Goal: Task Accomplishment & Management: Manage account settings

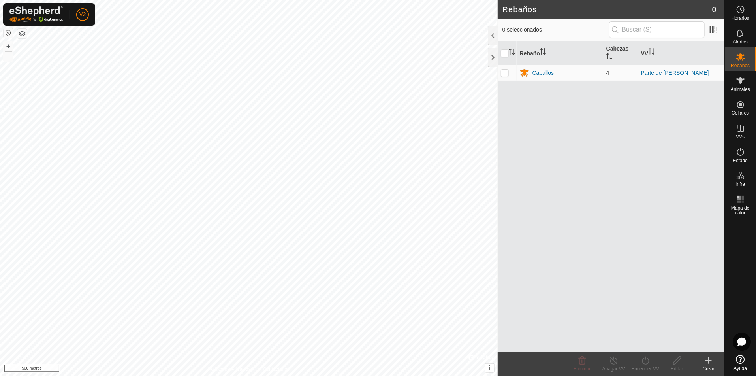
click at [506, 74] on p-checkbox at bounding box center [505, 73] width 8 height 6
checkbox input "true"
click at [540, 72] on font "Caballos" at bounding box center [542, 73] width 21 height 6
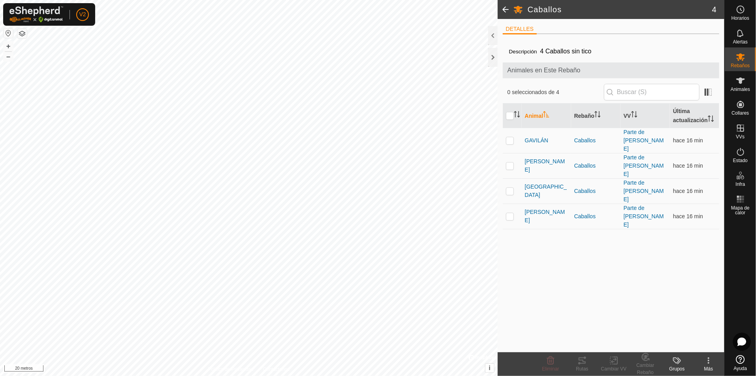
click at [509, 120] on th at bounding box center [512, 115] width 19 height 24
click at [509, 116] on input "checkbox" at bounding box center [510, 116] width 8 height 8
checkbox input "true"
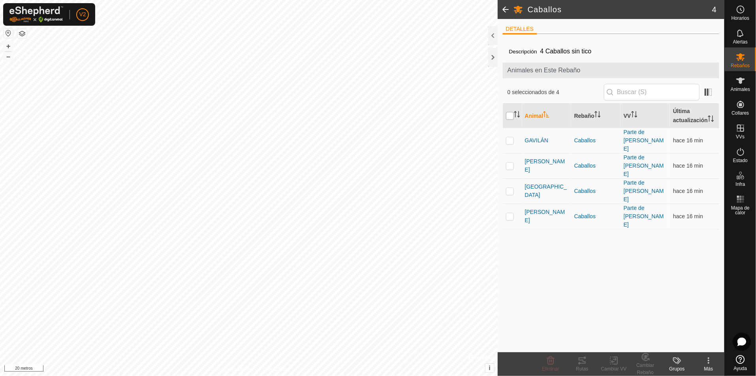
checkbox input "true"
click at [575, 363] on tracks-svg-icon at bounding box center [582, 359] width 32 height 9
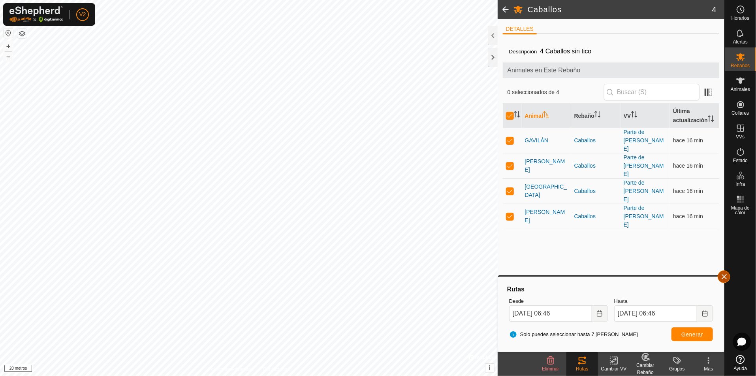
click at [729, 276] on button "button" at bounding box center [724, 276] width 13 height 13
